Goal: Task Accomplishment & Management: Use online tool/utility

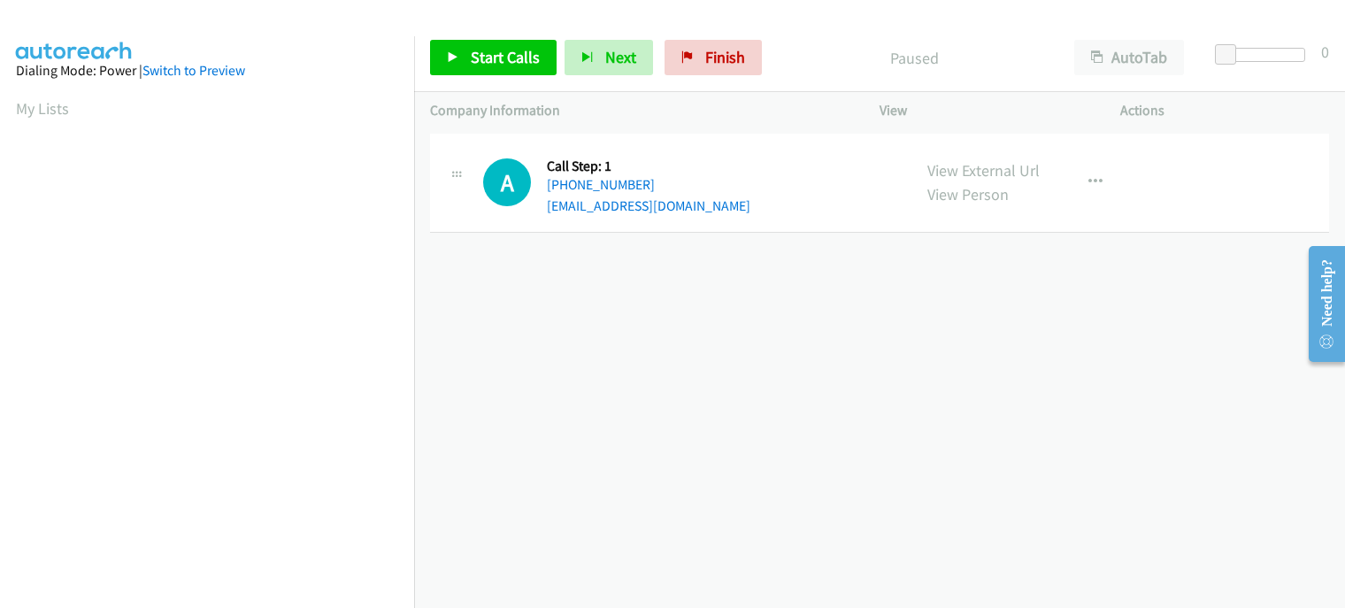
click at [821, 198] on div "A Callback Scheduled Call Step: 1 Pacific/Saipan +1 526-487-4541 lillybloom@gma…" at bounding box center [689, 183] width 412 height 67
click at [224, 70] on link "Switch to Preview" at bounding box center [193, 70] width 103 height 17
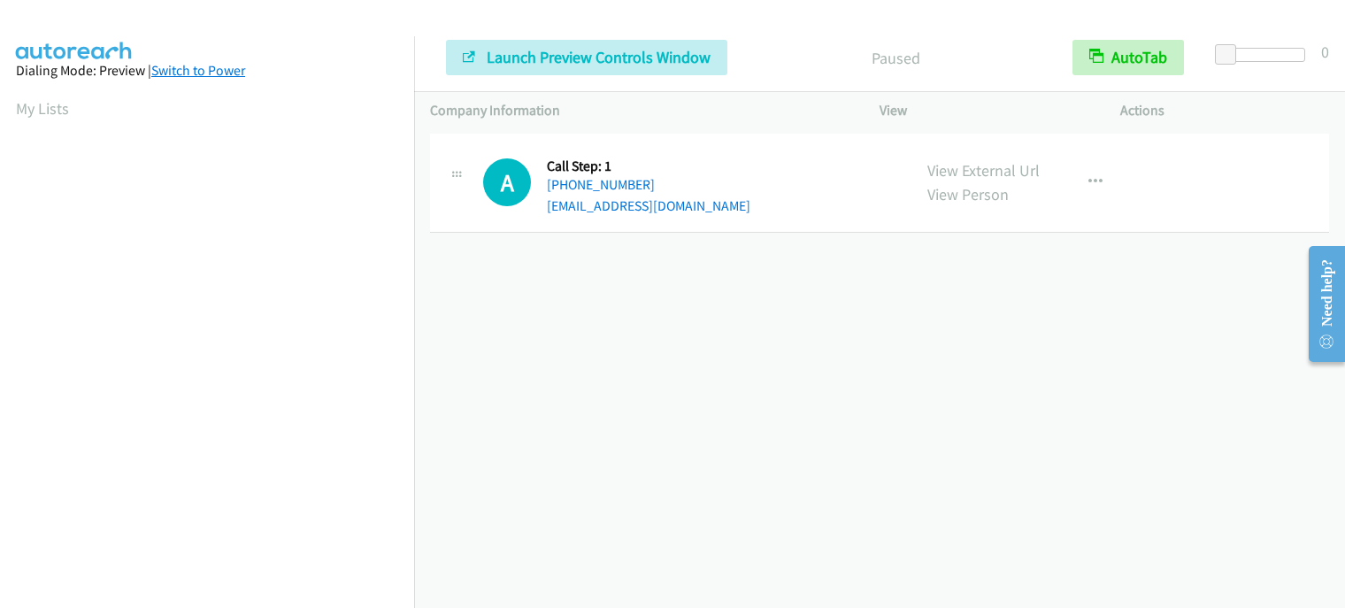
click at [179, 70] on link "Switch to Power" at bounding box center [198, 70] width 94 height 17
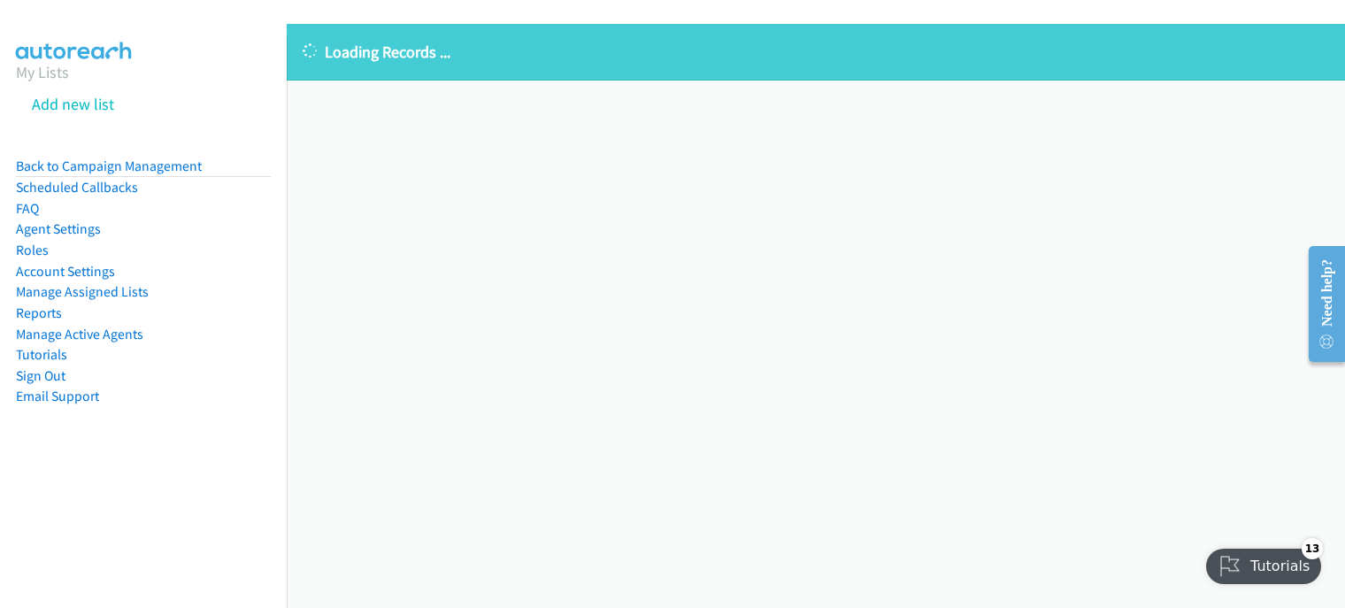
click at [1250, 312] on div "Loading Records ... Sorry, something went wrong please try again." at bounding box center [816, 316] width 1058 height 584
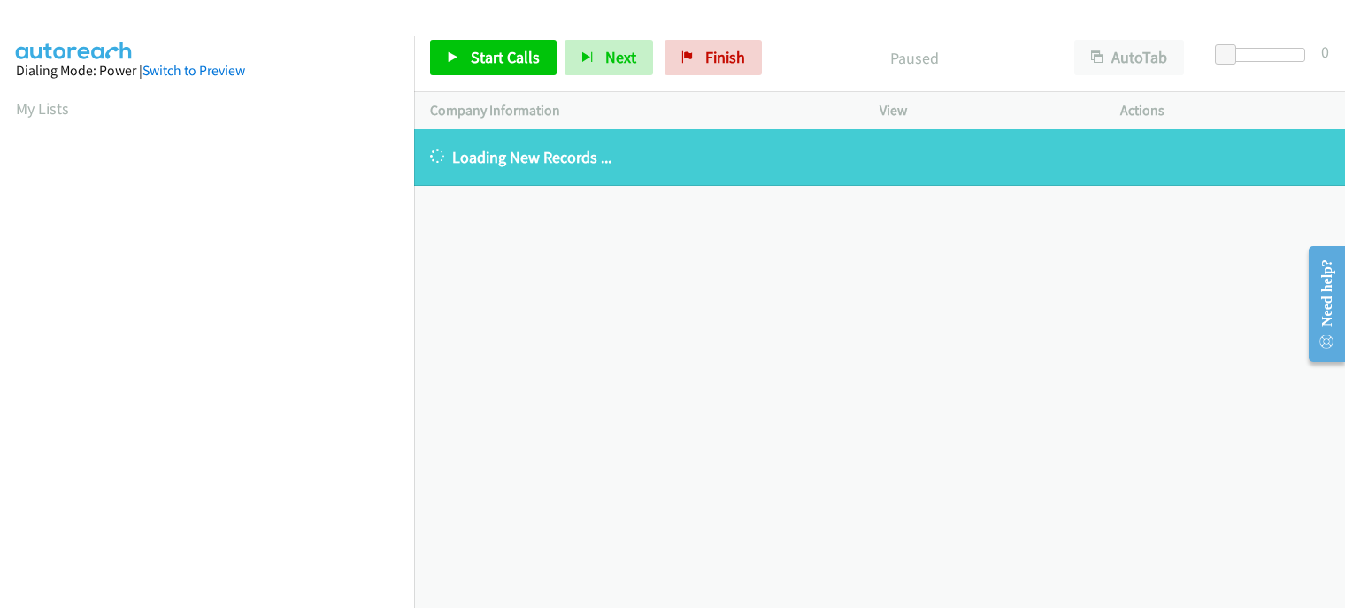
drag, startPoint x: 1226, startPoint y: 222, endPoint x: 925, endPoint y: -26, distance: 389.8
click at [925, 0] on html "Start Calls Pause Next Finish Paused AutoTab AutoTab 0 Company Information Info…" at bounding box center [672, 42] width 1345 height 84
